Goal: Task Accomplishment & Management: Use online tool/utility

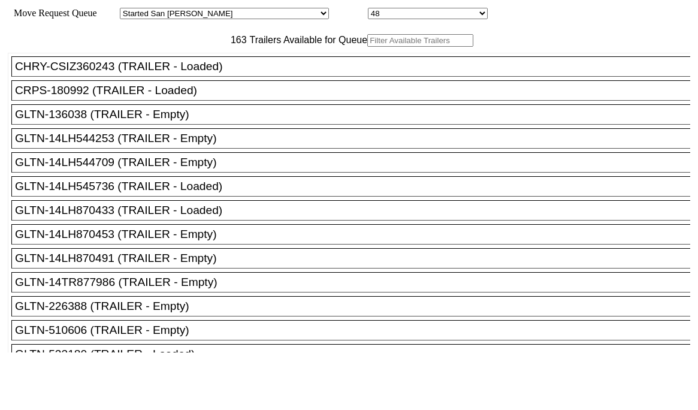
click at [367, 47] on input "text" at bounding box center [420, 40] width 106 height 13
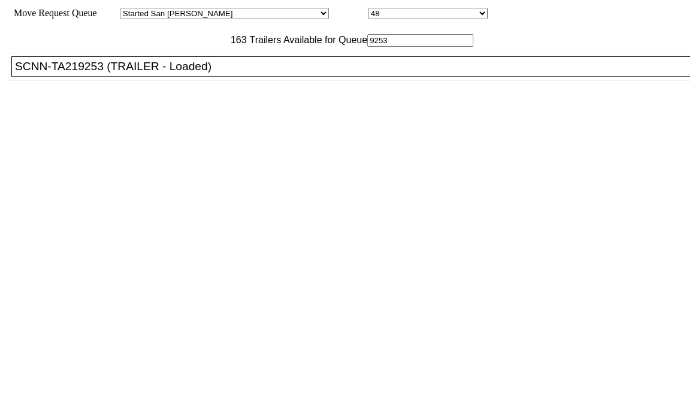
type input "9253"
click at [219, 73] on div "SCNN-TA219253 (TRAILER - Loaded)" at bounding box center [356, 66] width 682 height 13
